Goal: Task Accomplishment & Management: Use online tool/utility

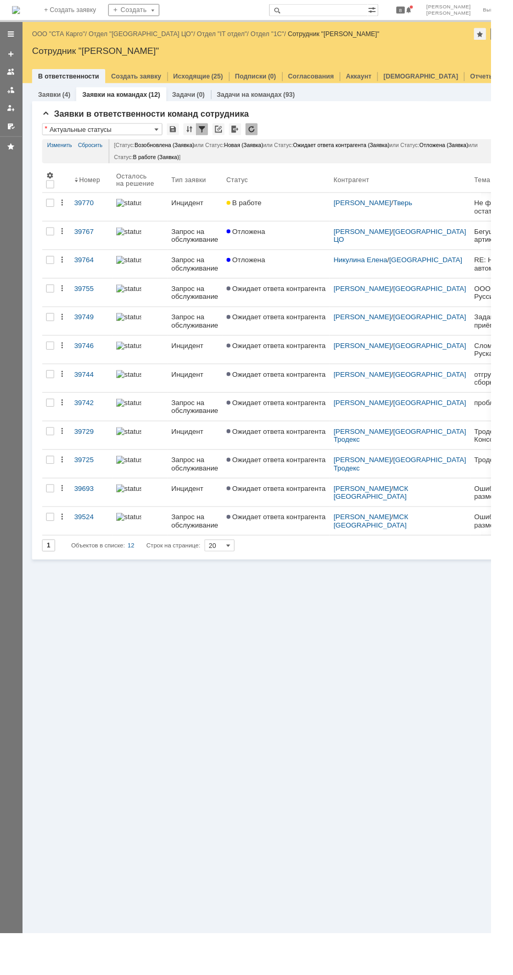
click at [314, 215] on div "В работе" at bounding box center [289, 212] width 104 height 8
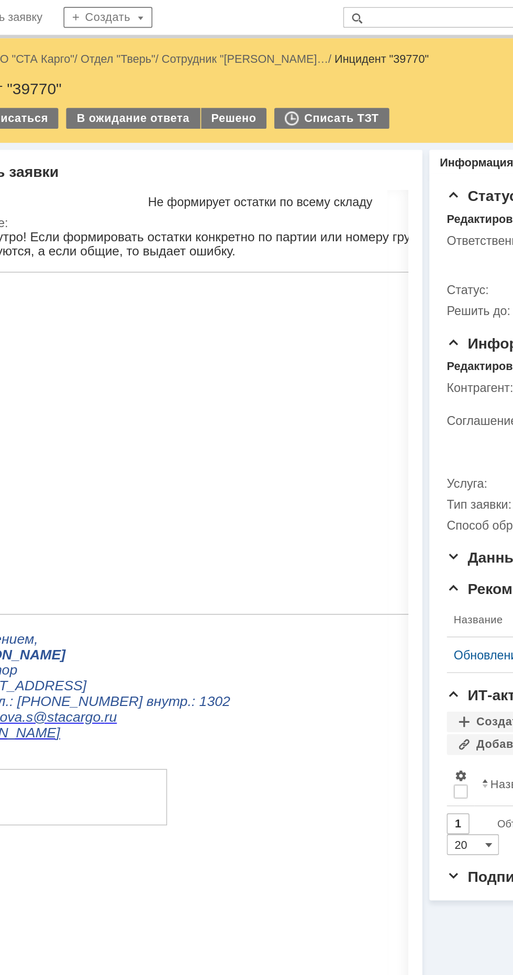
click at [212, 71] on div "Решено" at bounding box center [216, 71] width 40 height 13
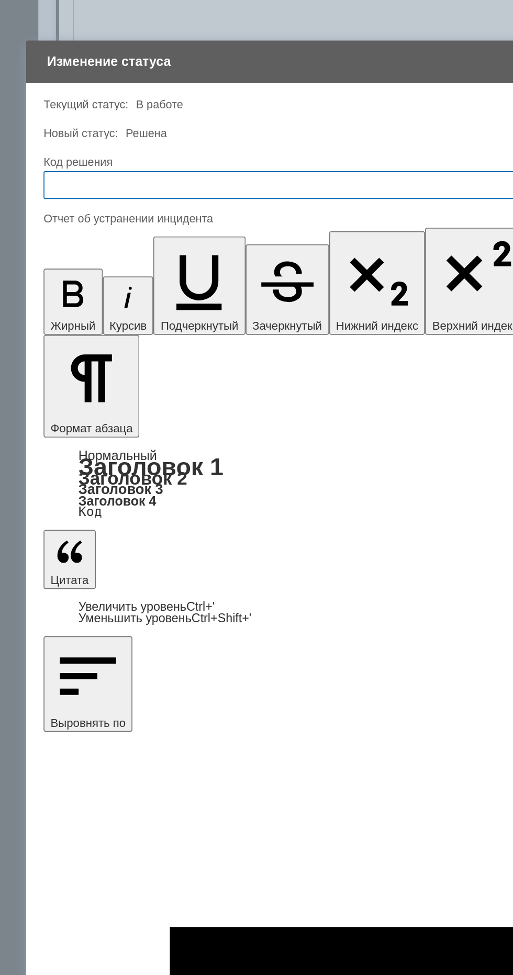
click at [246, 446] on input "text" at bounding box center [256, 449] width 460 height 17
click at [161, 587] on span "Решено" at bounding box center [256, 589] width 447 height 8
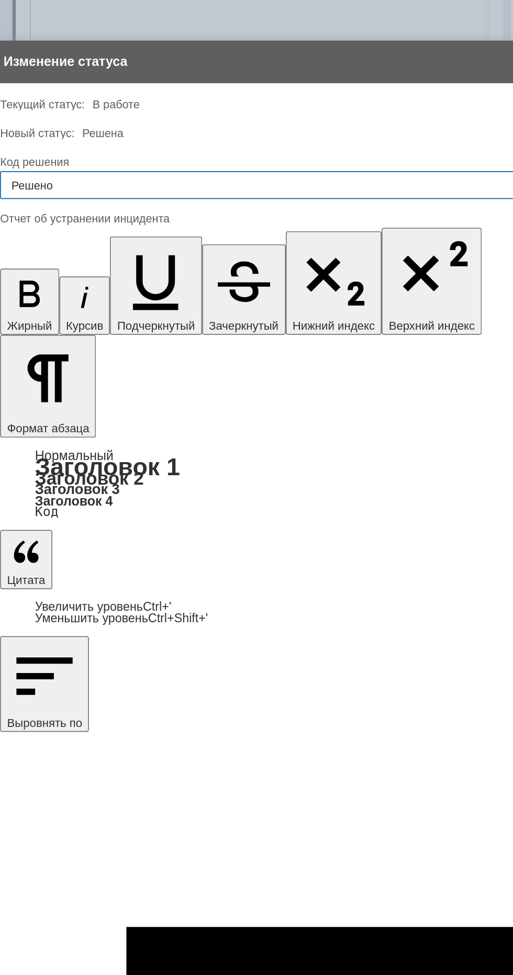
type input "Решено"
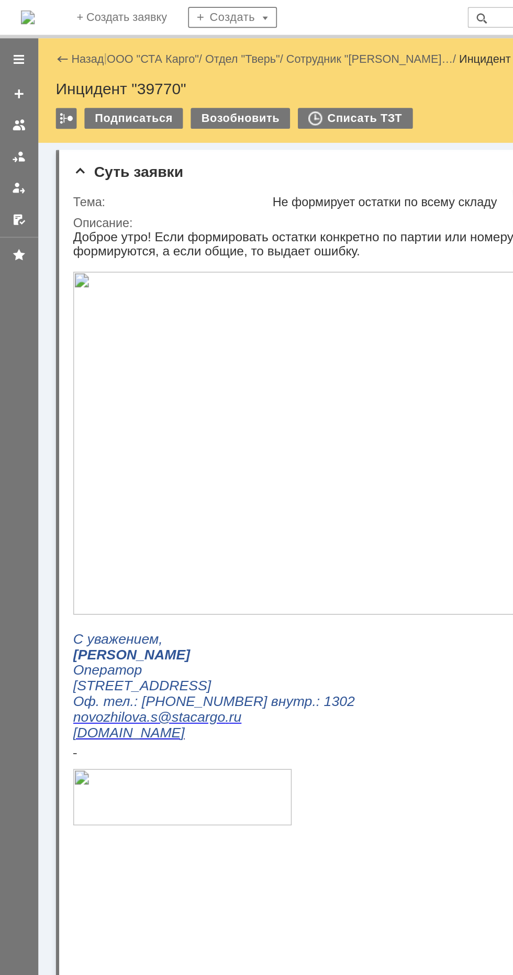
click at [38, 35] on div "Назад" at bounding box center [47, 35] width 29 height 8
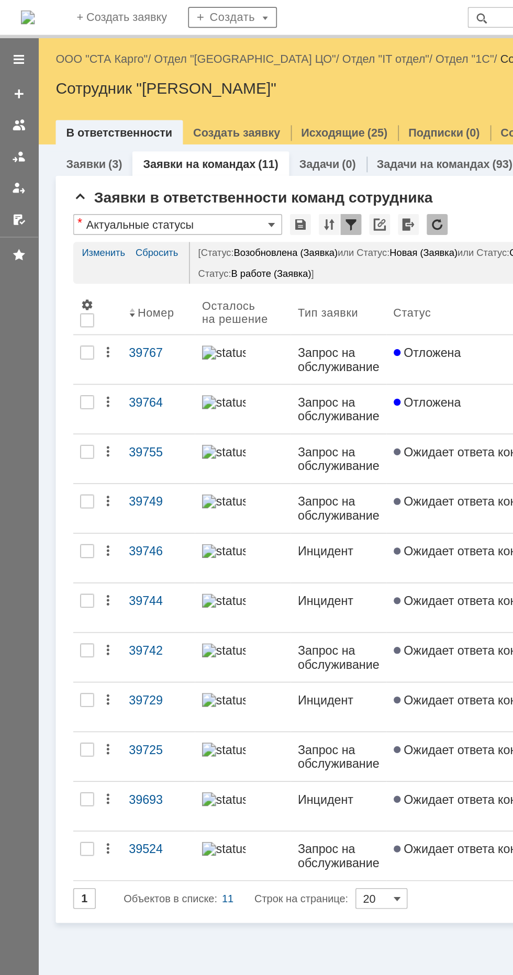
click at [21, 7] on img at bounding box center [17, 10] width 8 height 8
